Goal: Navigation & Orientation: Find specific page/section

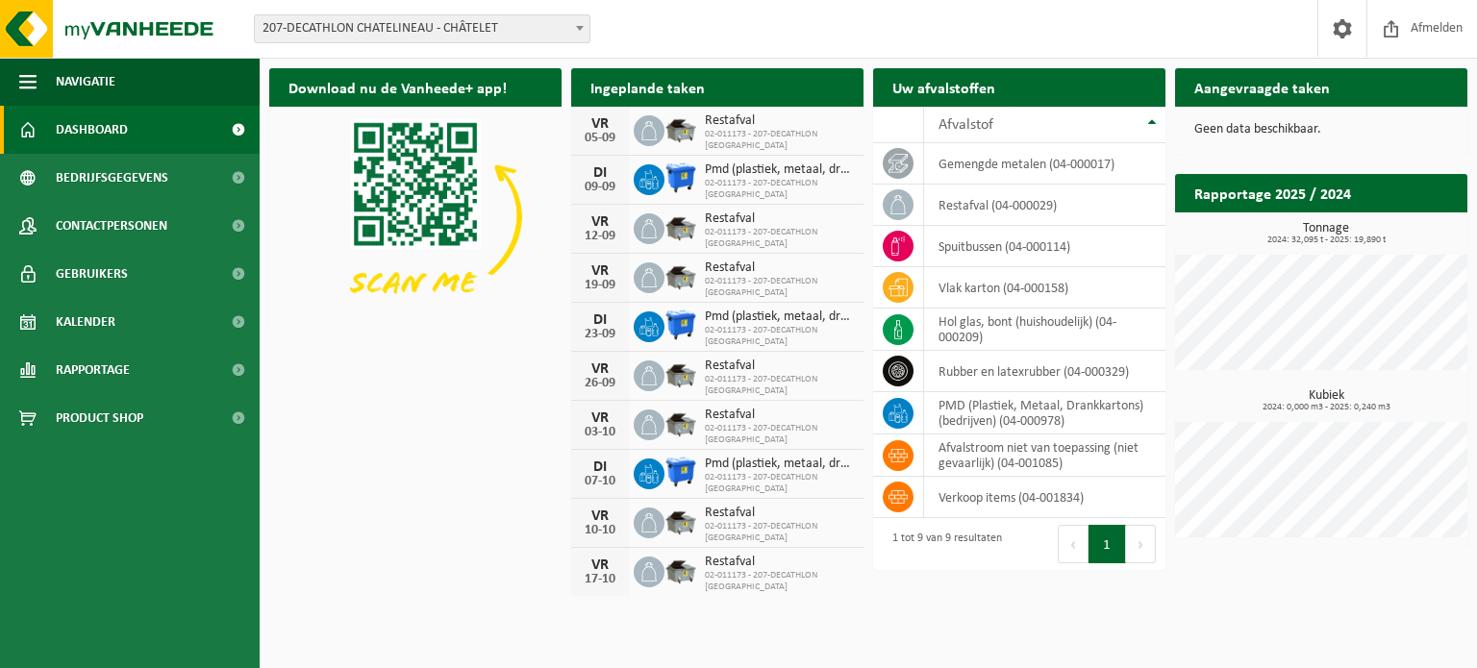
click at [393, 39] on span "207-DECATHLON CHATELINEAU - CHÂTELET" at bounding box center [422, 28] width 335 height 27
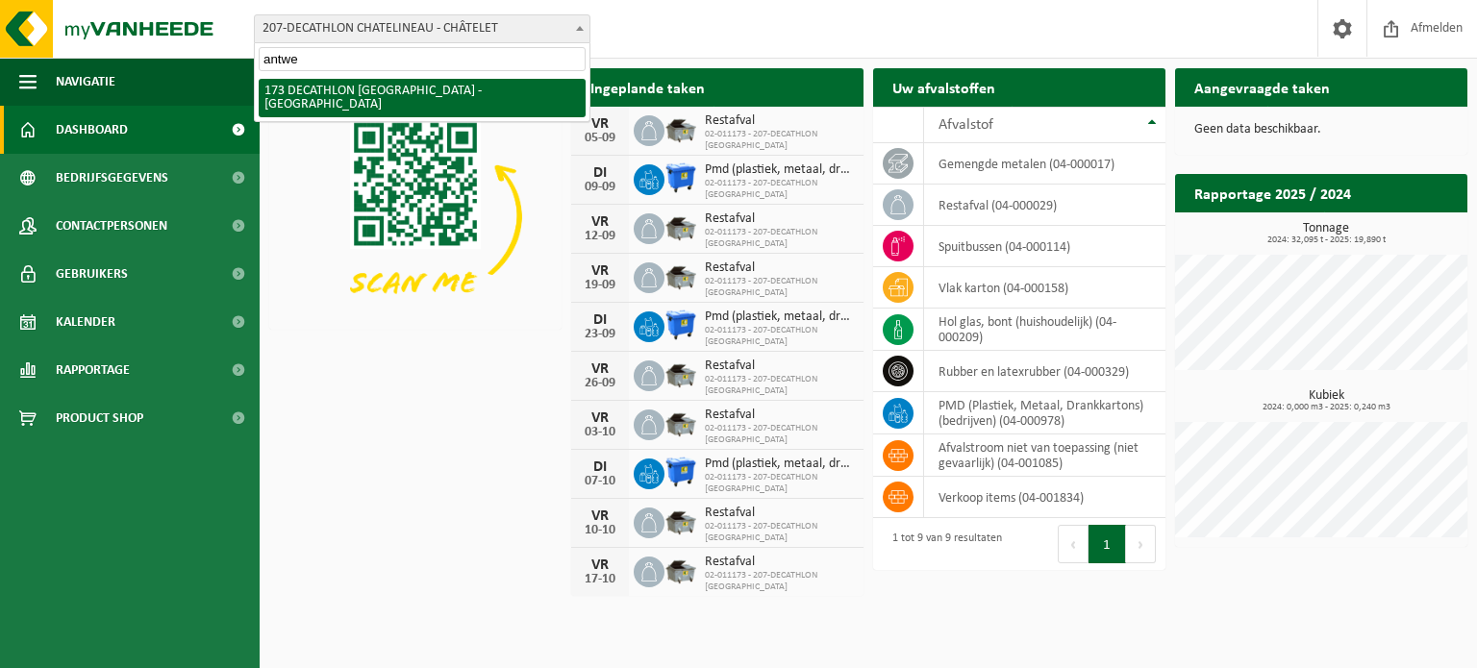
type input "antwer"
select select "3328"
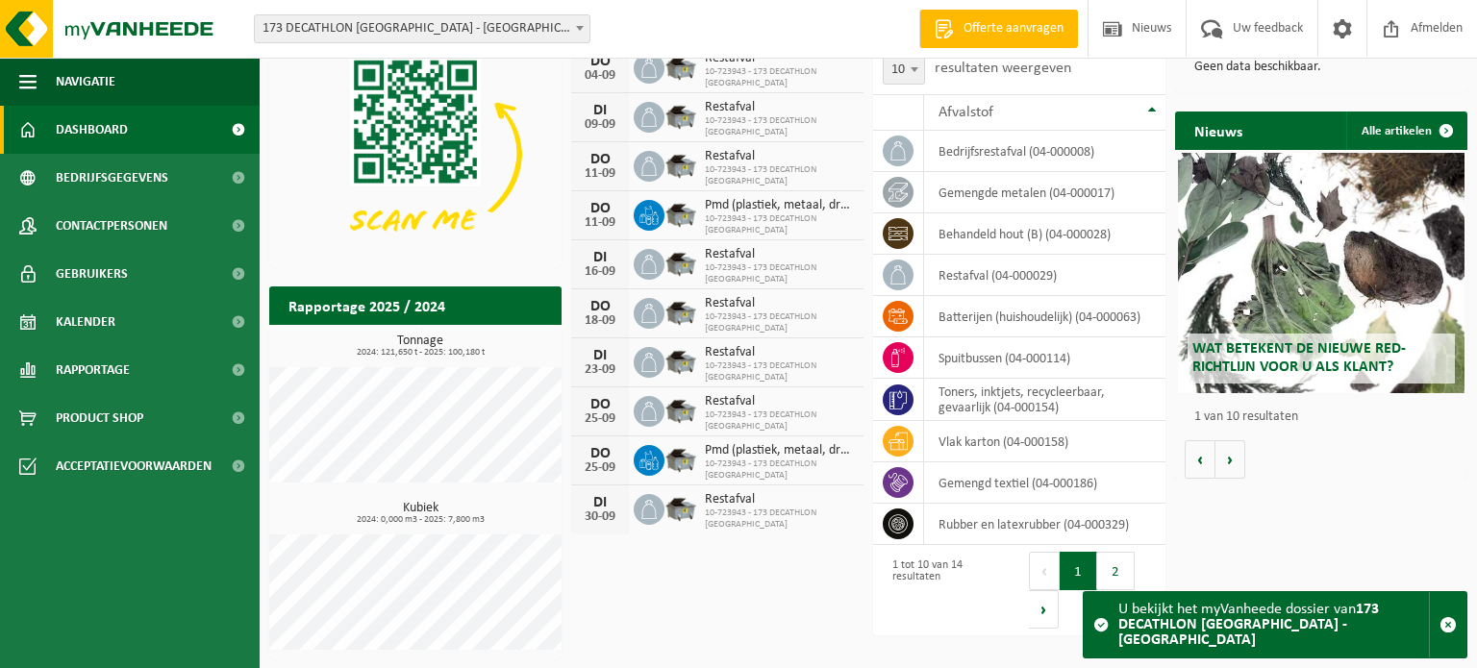
scroll to position [63, 0]
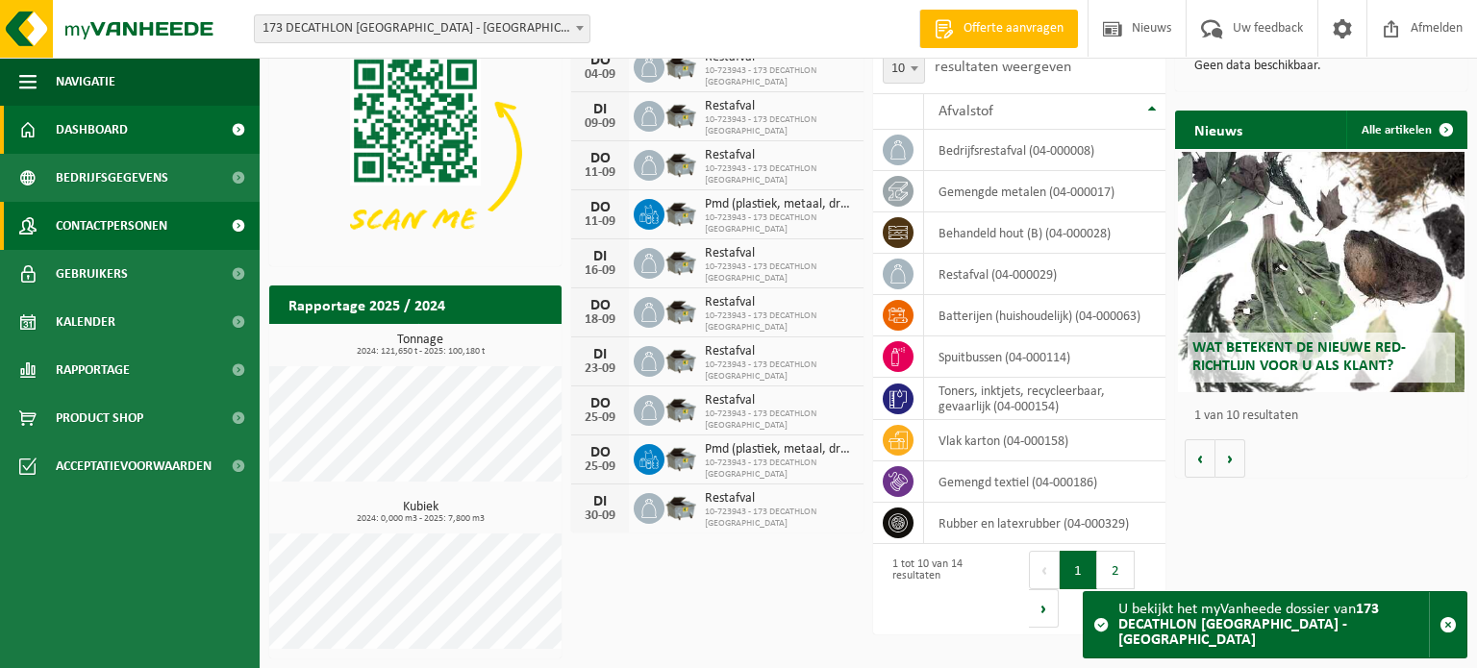
click at [129, 240] on span "Contactpersonen" at bounding box center [112, 226] width 112 height 48
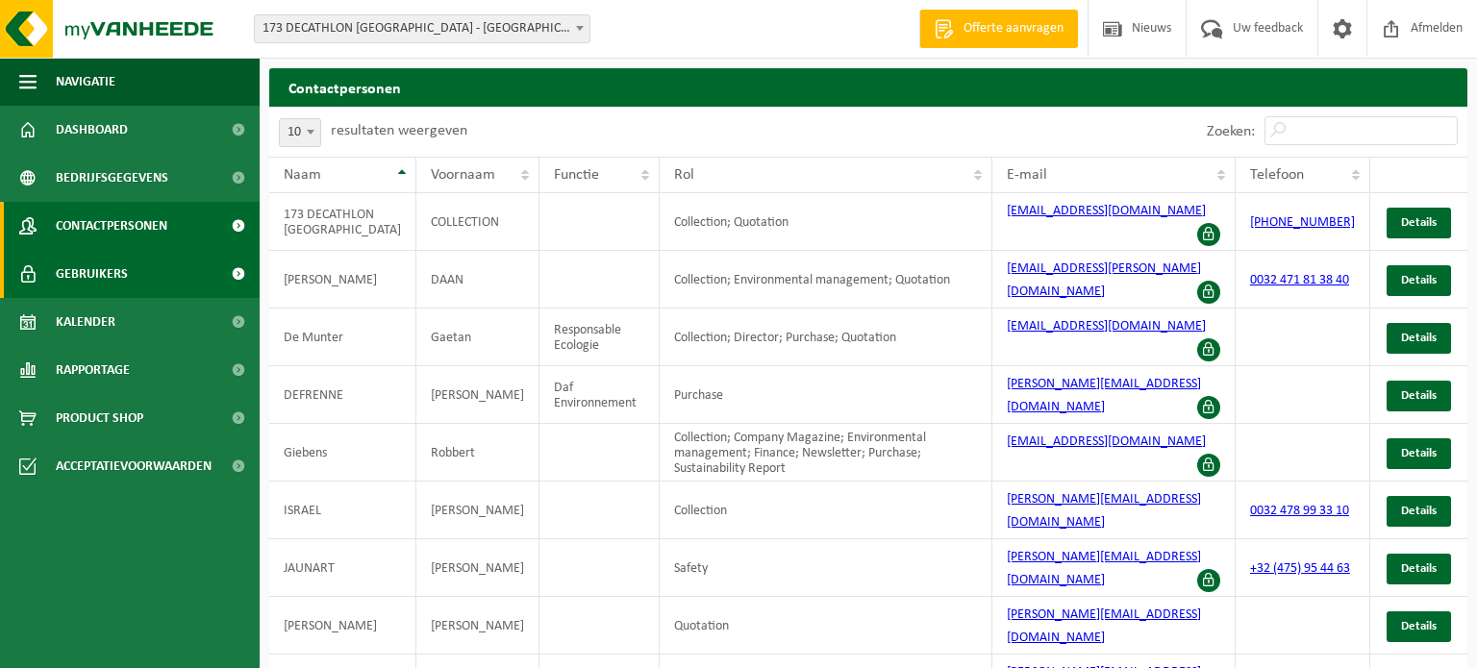
click at [84, 286] on span "Gebruikers" at bounding box center [92, 274] width 72 height 48
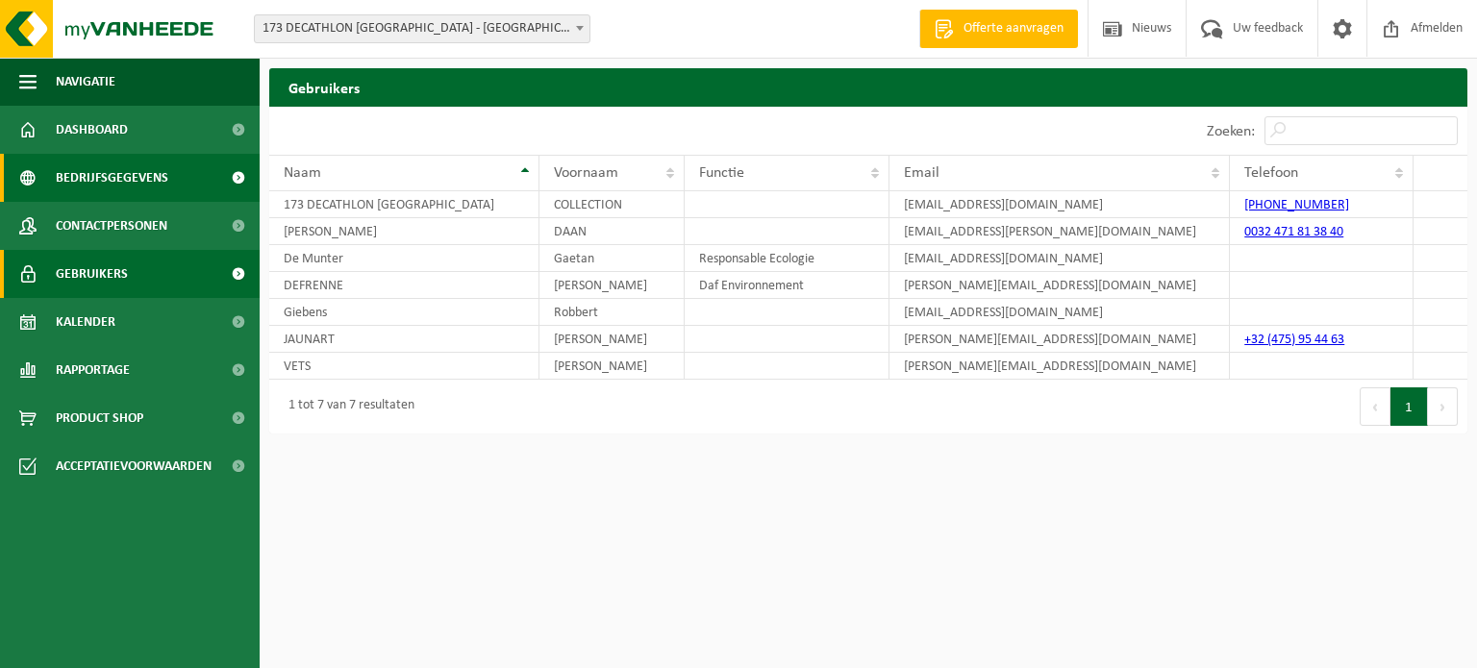
click at [139, 182] on span "Bedrijfsgegevens" at bounding box center [112, 178] width 113 height 48
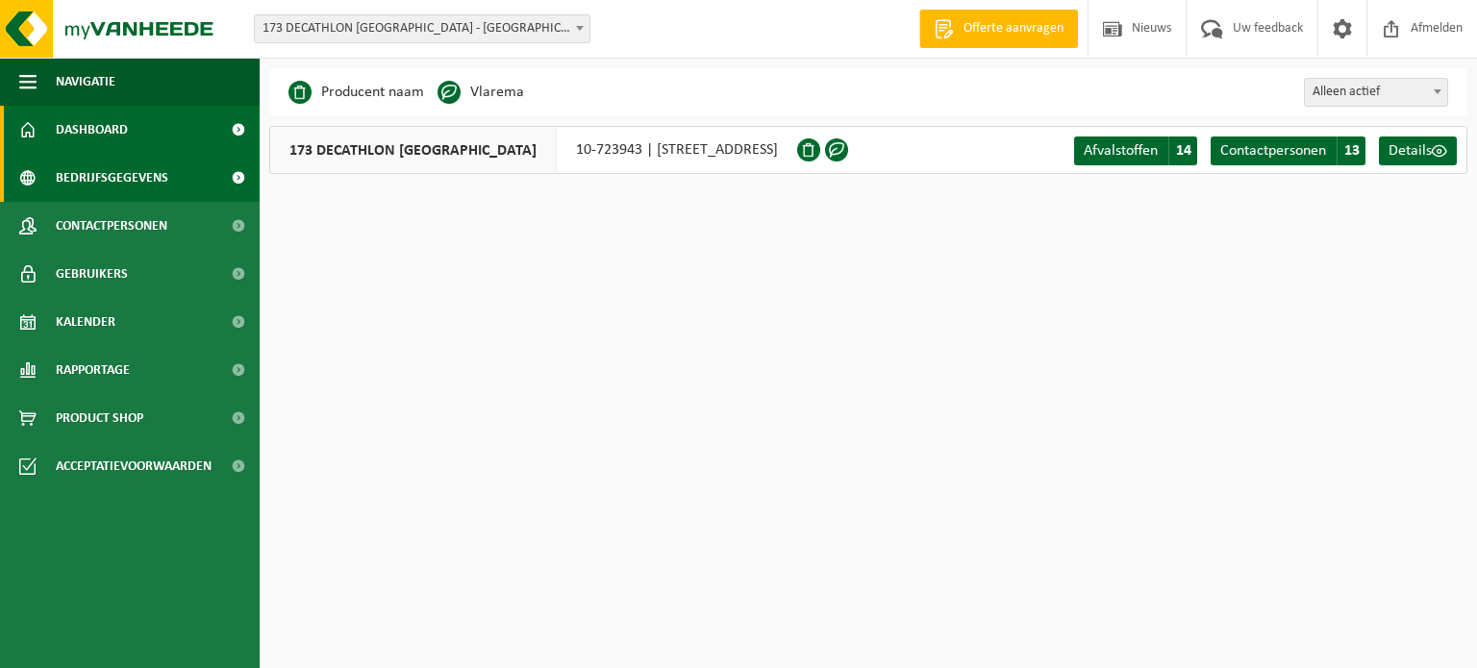
click at [95, 123] on span "Dashboard" at bounding box center [92, 130] width 72 height 48
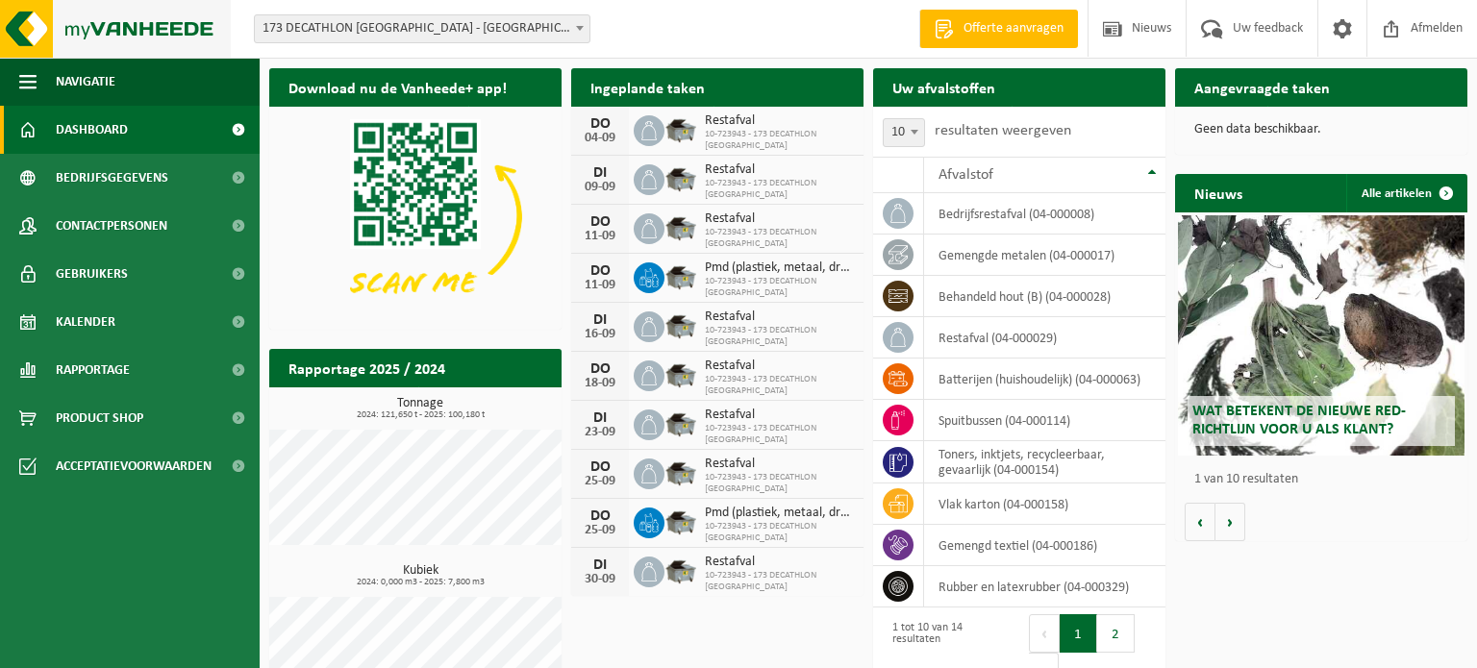
click at [117, 36] on img at bounding box center [115, 29] width 231 height 58
